Goal: Transaction & Acquisition: Purchase product/service

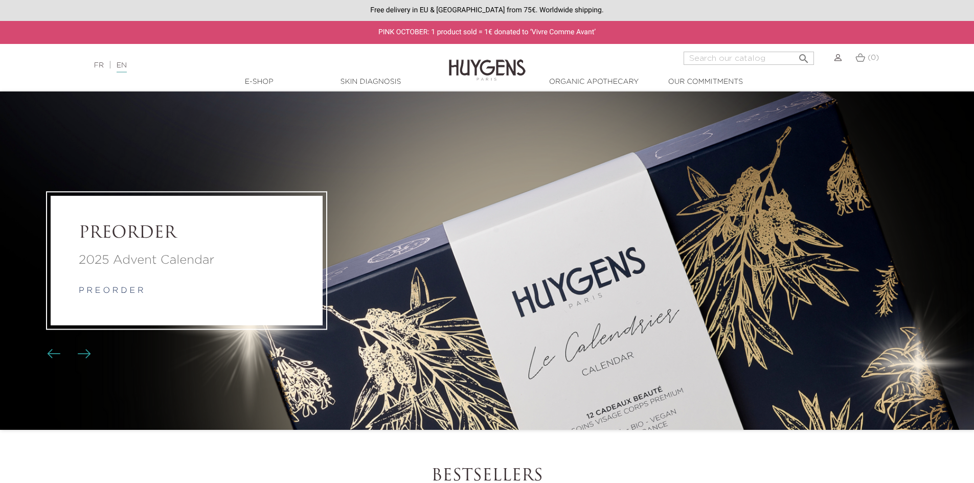
click at [459, 241] on li "PREORDER 2025 Advent Calendar p r e o r d e r" at bounding box center [487, 260] width 974 height 338
click at [103, 285] on p "p r e o r d e r" at bounding box center [187, 291] width 216 height 12
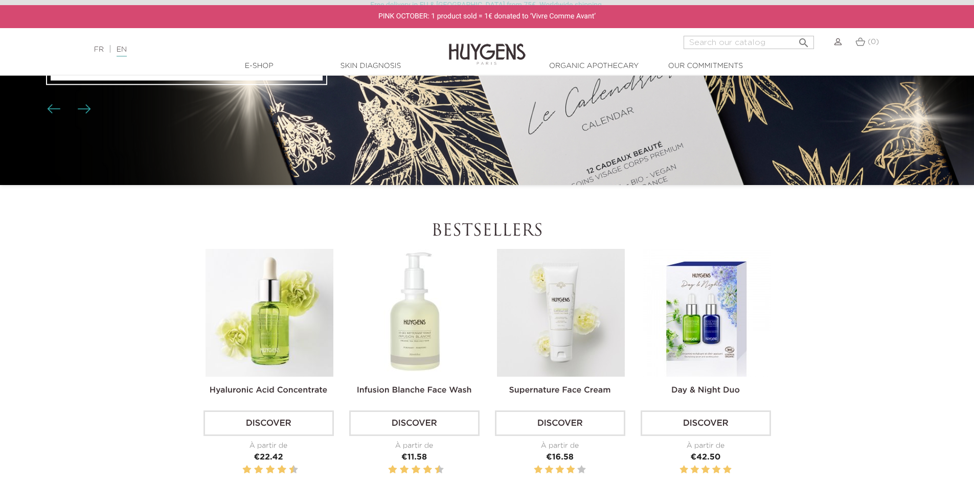
scroll to position [170, 0]
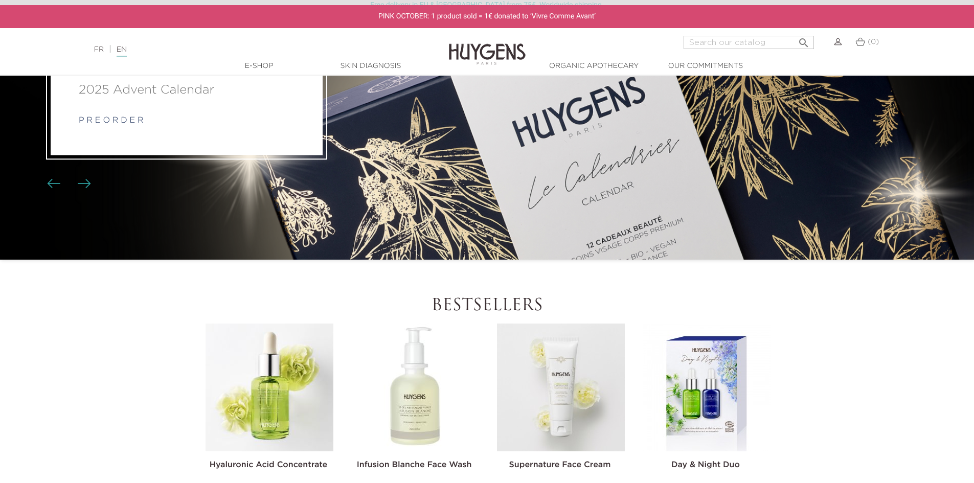
click at [117, 121] on link "p r e o r d e r" at bounding box center [111, 121] width 65 height 8
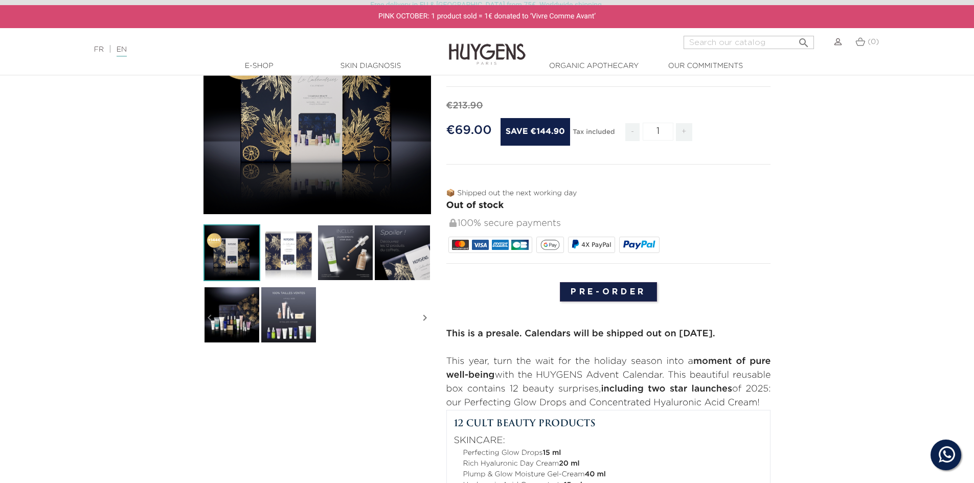
scroll to position [170, 0]
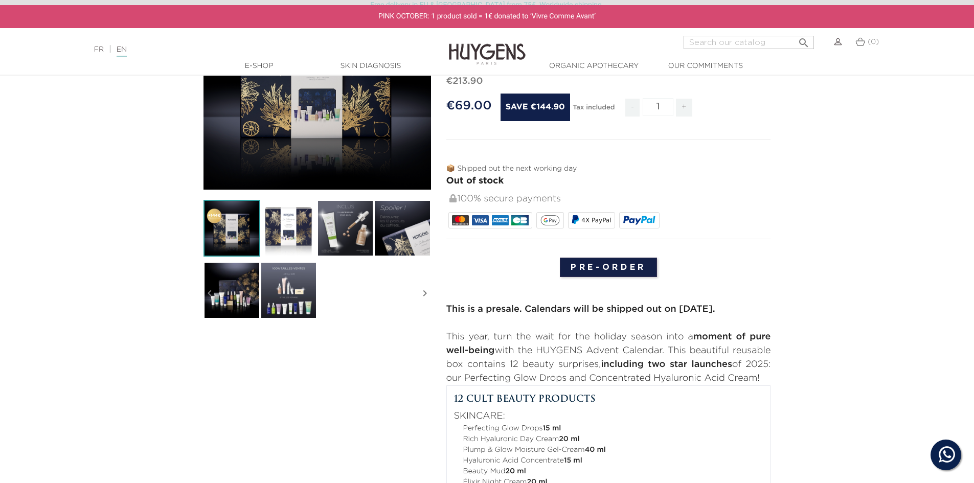
drag, startPoint x: 288, startPoint y: 282, endPoint x: 292, endPoint y: 278, distance: 5.4
click at [287, 283] on img at bounding box center [288, 290] width 57 height 57
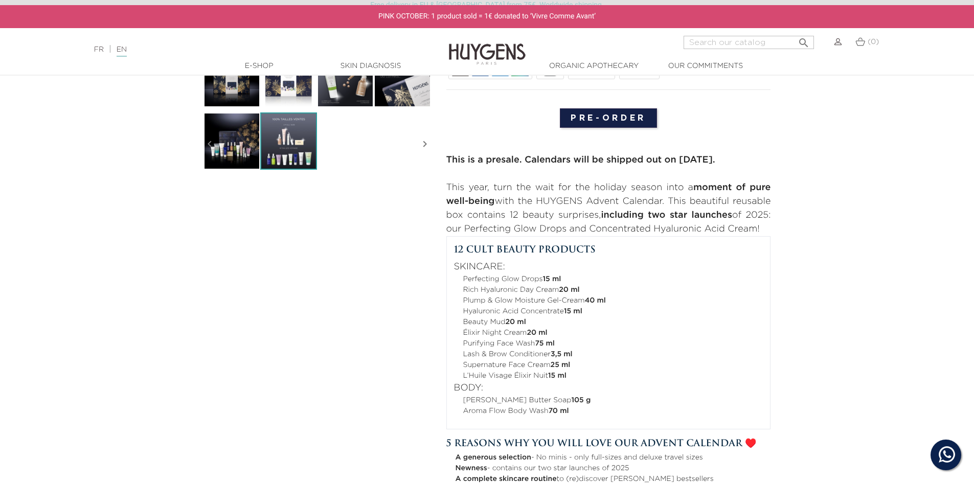
scroll to position [341, 0]
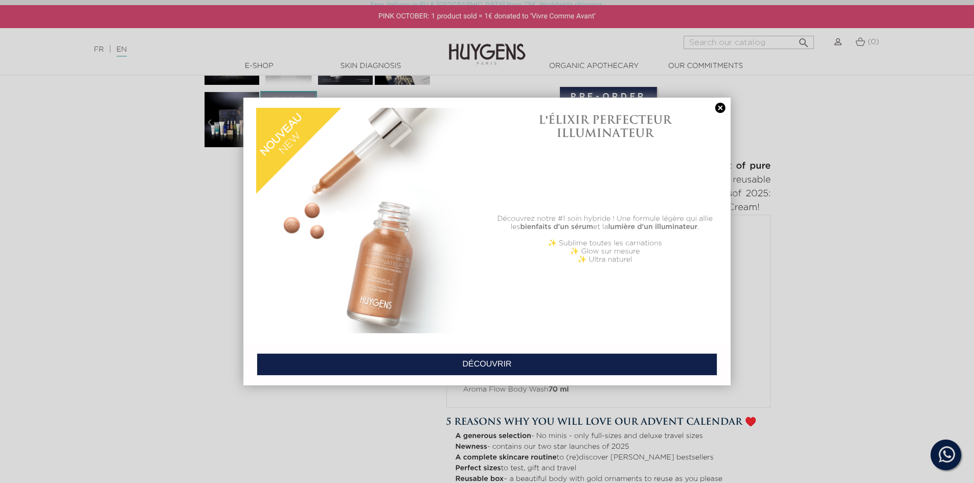
click at [723, 108] on link at bounding box center [720, 108] width 14 height 11
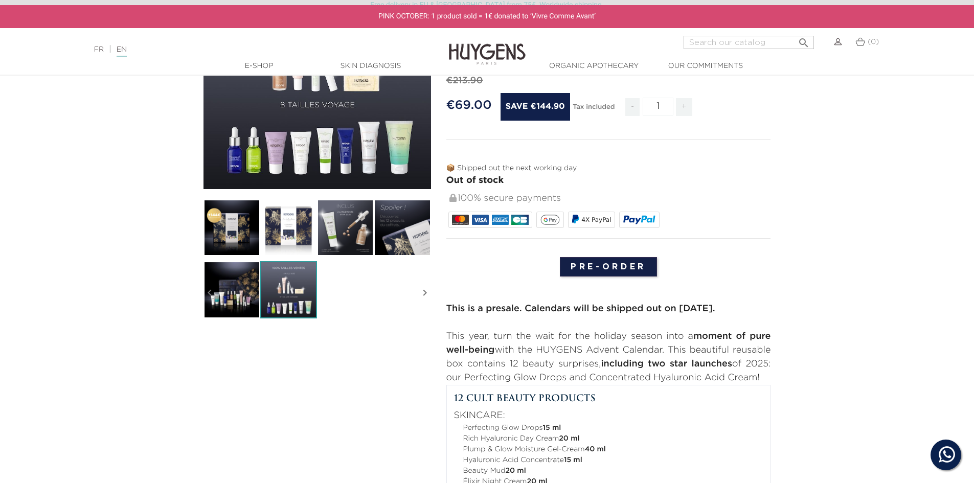
scroll to position [170, 0]
click at [290, 301] on img at bounding box center [288, 290] width 57 height 57
drag, startPoint x: 231, startPoint y: 300, endPoint x: 225, endPoint y: 299, distance: 5.7
click at [230, 300] on img at bounding box center [231, 290] width 57 height 57
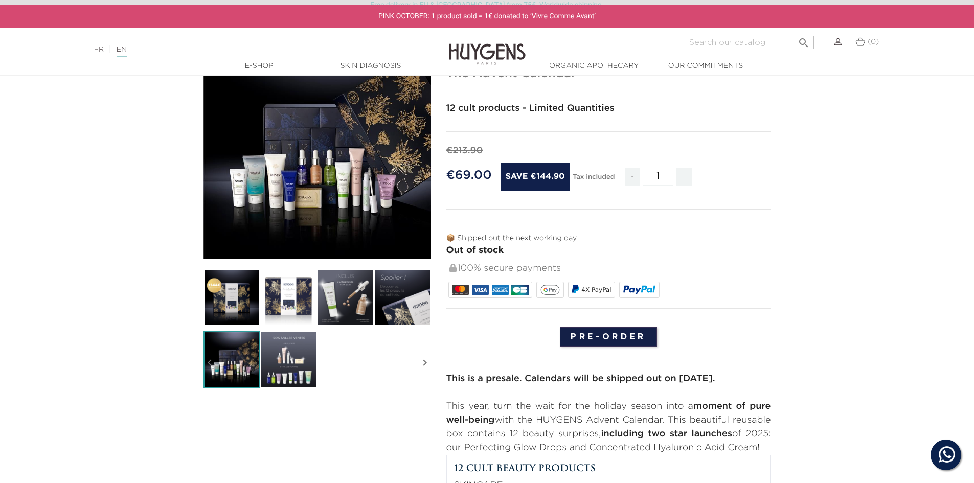
scroll to position [0, 0]
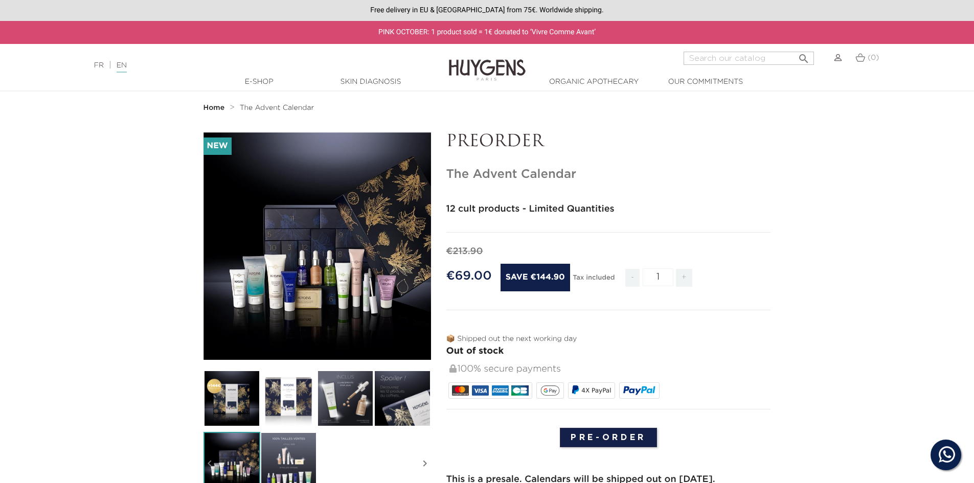
click at [336, 305] on div "" at bounding box center [316, 245] width 227 height 227
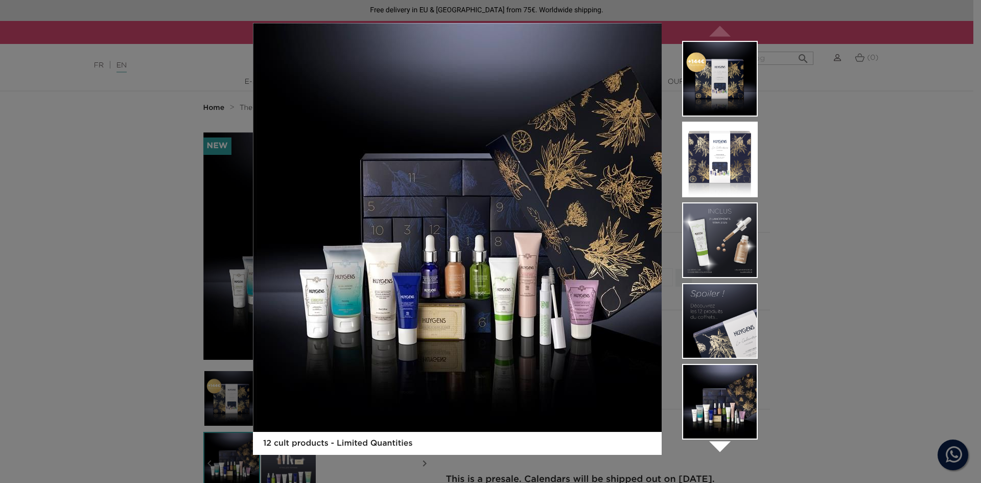
click at [871, 221] on div "12 cult products - Limited Quantities  " at bounding box center [490, 241] width 981 height 483
